Goal: Information Seeking & Learning: Learn about a topic

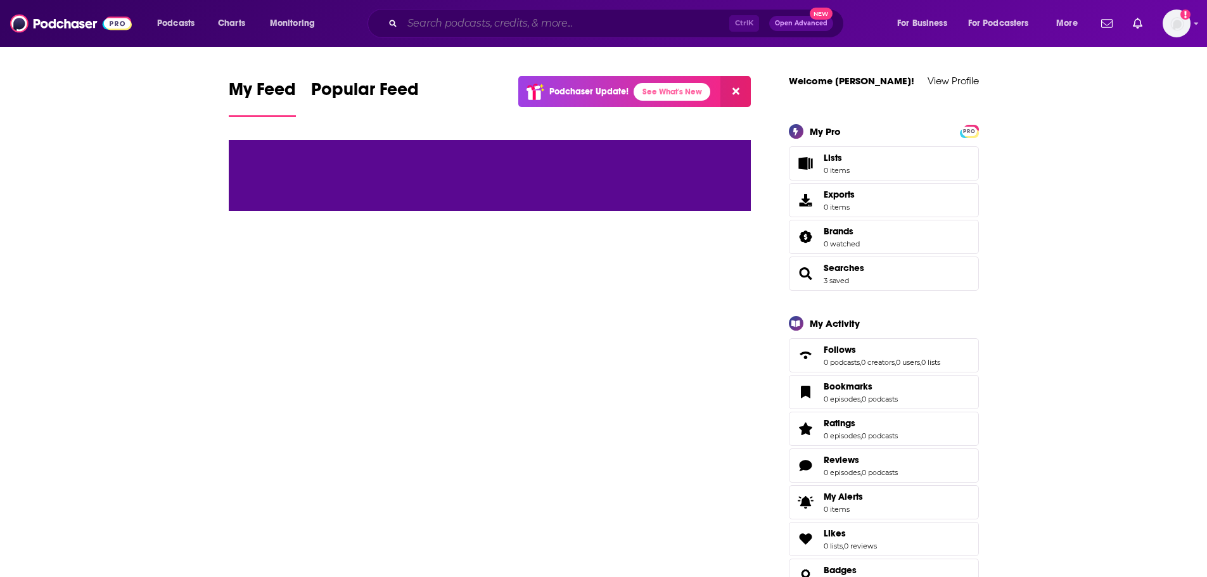
click at [462, 25] on input "Search podcasts, credits, & more..." at bounding box center [565, 23] width 327 height 20
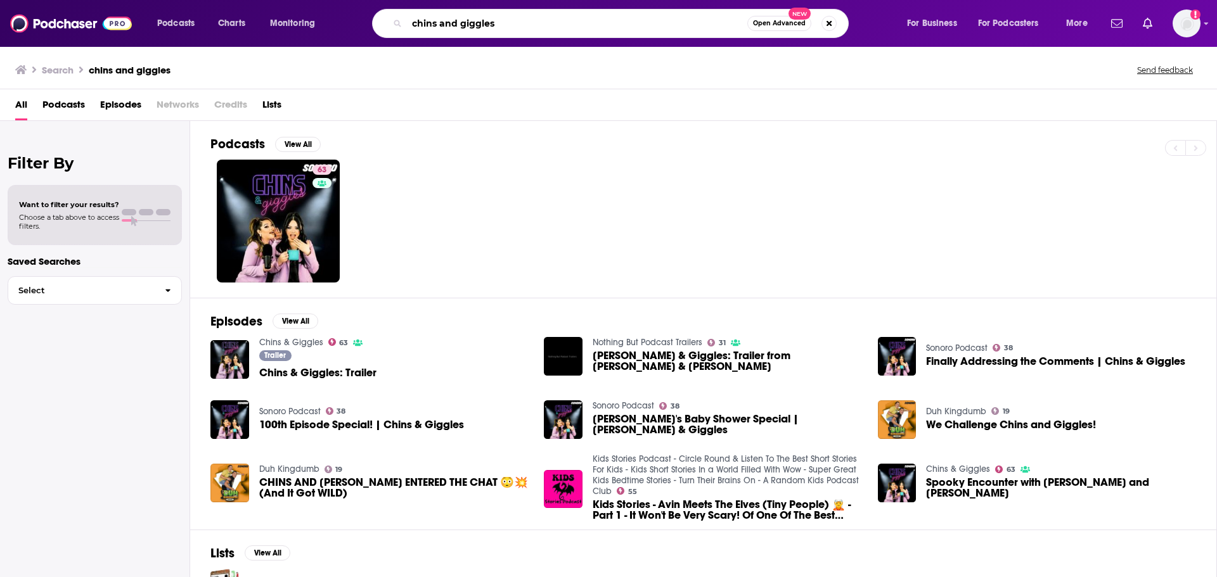
click at [502, 25] on input "chins and giggles" at bounding box center [577, 23] width 340 height 20
drag, startPoint x: 517, startPoint y: 25, endPoint x: 394, endPoint y: 24, distance: 123.0
click at [394, 24] on div "chins and giggles Open Advanced New" at bounding box center [610, 23] width 477 height 29
type input "comment section"
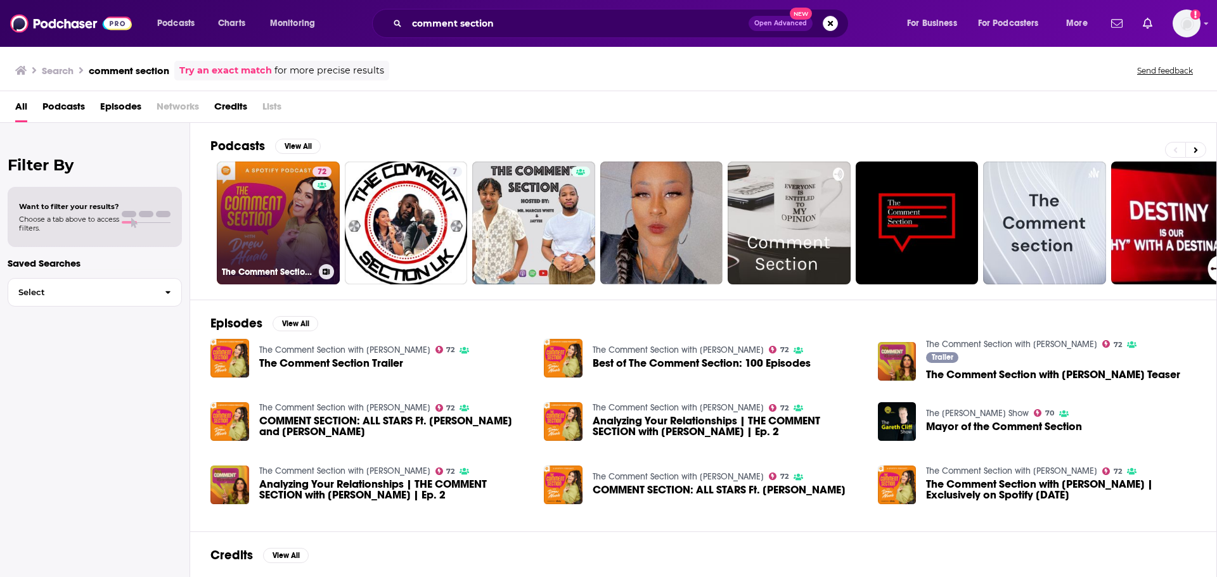
click at [237, 219] on link "72 The Comment Section with [PERSON_NAME]" at bounding box center [278, 223] width 123 height 123
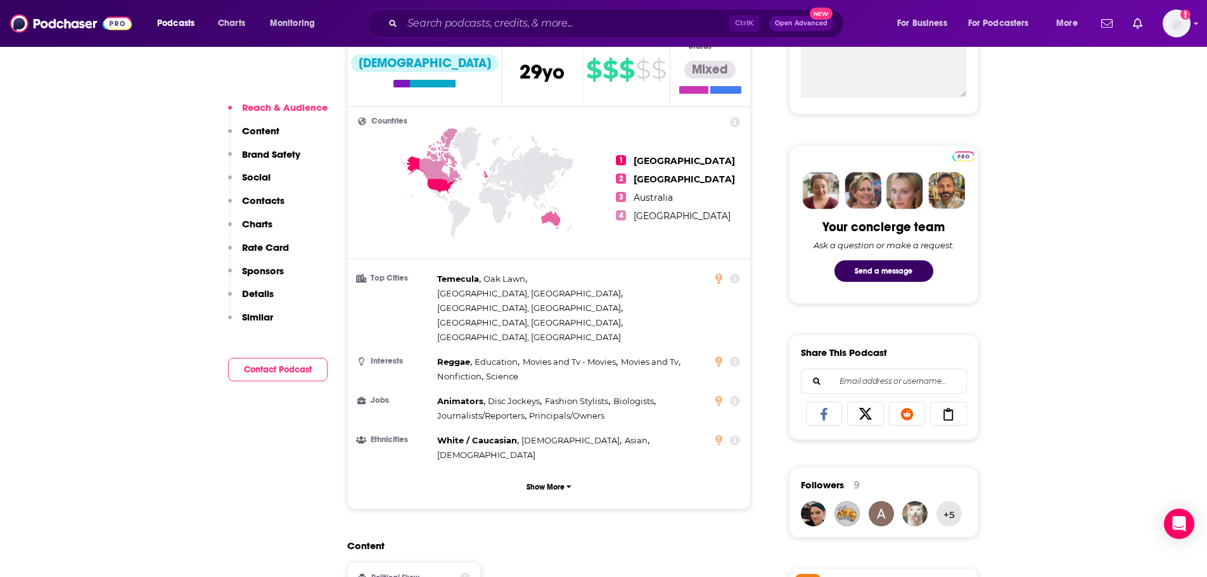
scroll to position [824, 0]
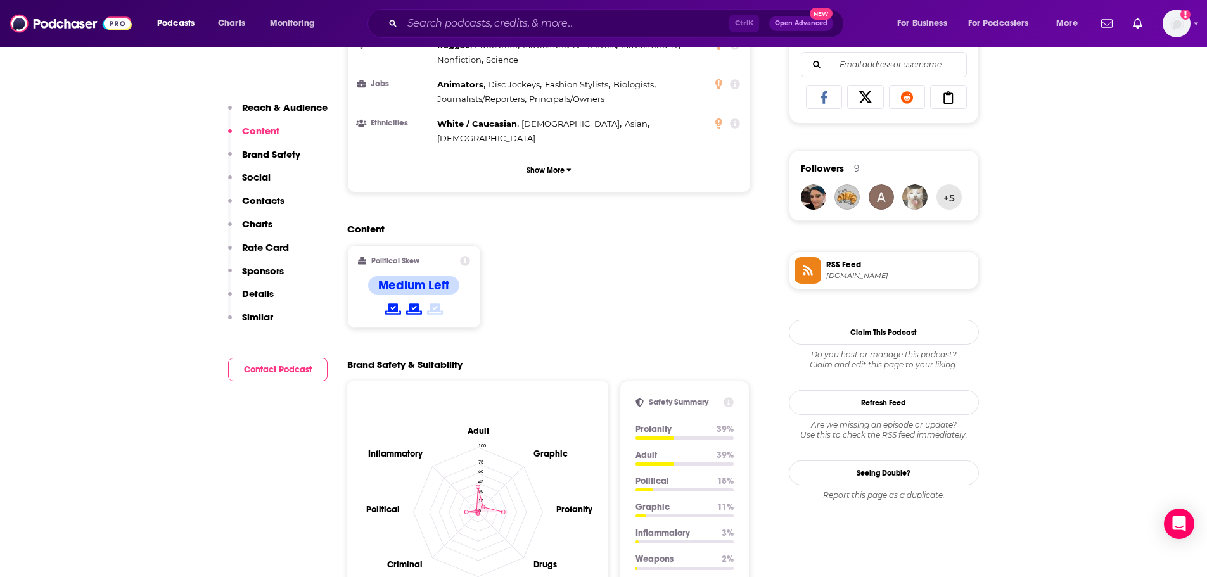
click at [257, 269] on p "Sponsors" at bounding box center [263, 271] width 42 height 12
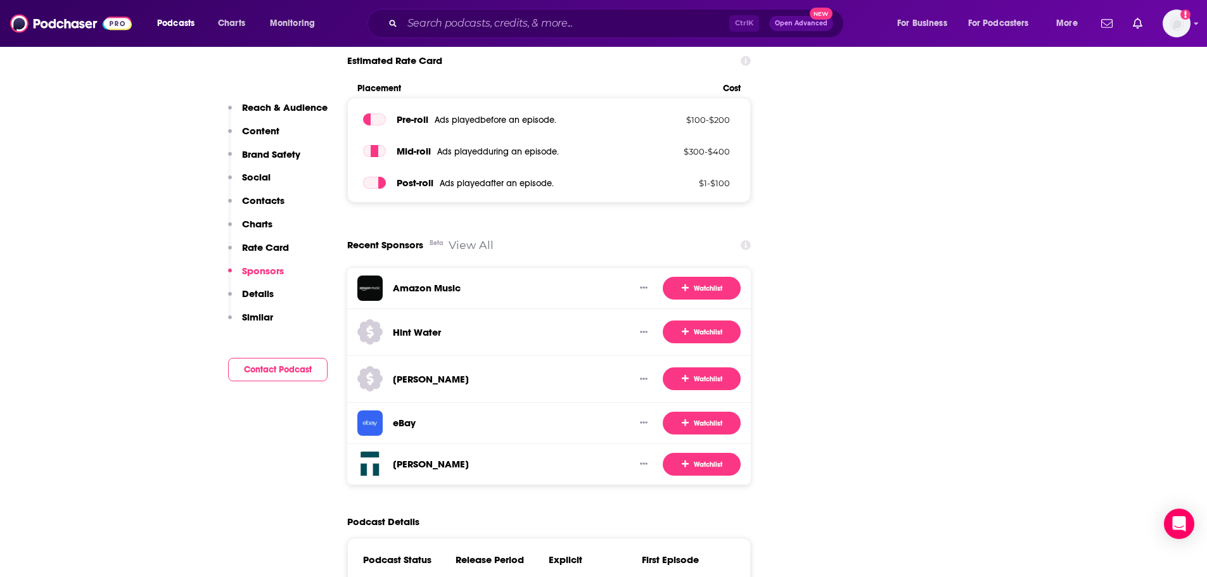
scroll to position [2063, 0]
